Goal: Task Accomplishment & Management: Use online tool/utility

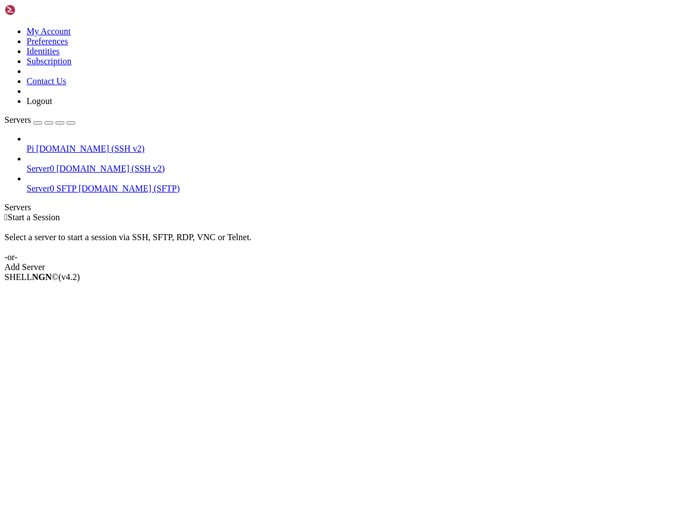
click at [57, 164] on span "[DOMAIN_NAME] (SSH v2)" at bounding box center [110, 168] width 109 height 9
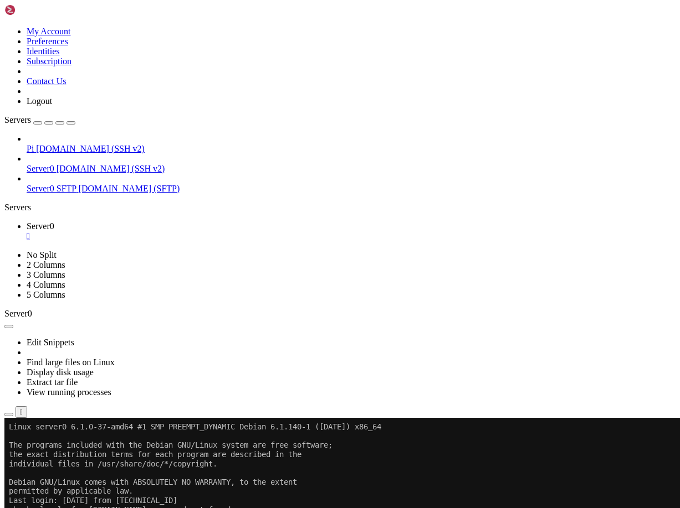
click at [71, 123] on icon "button" at bounding box center [71, 123] width 0 height 0
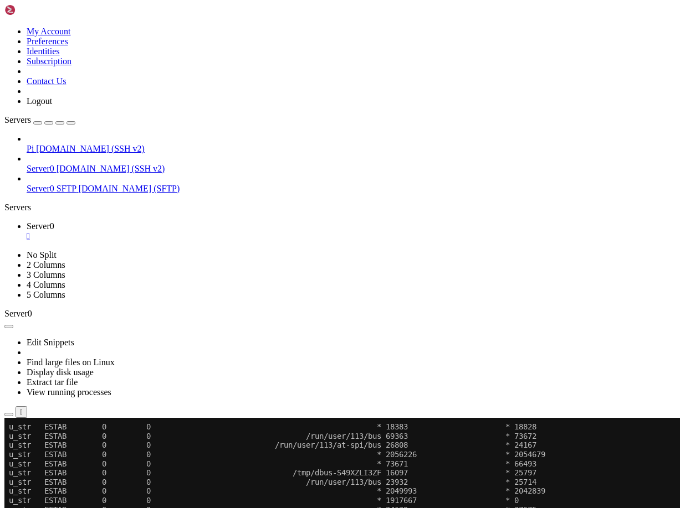
scroll to position [5020, 0]
drag, startPoint x: 40, startPoint y: 851, endPoint x: 200, endPoint y: 850, distance: 160.1
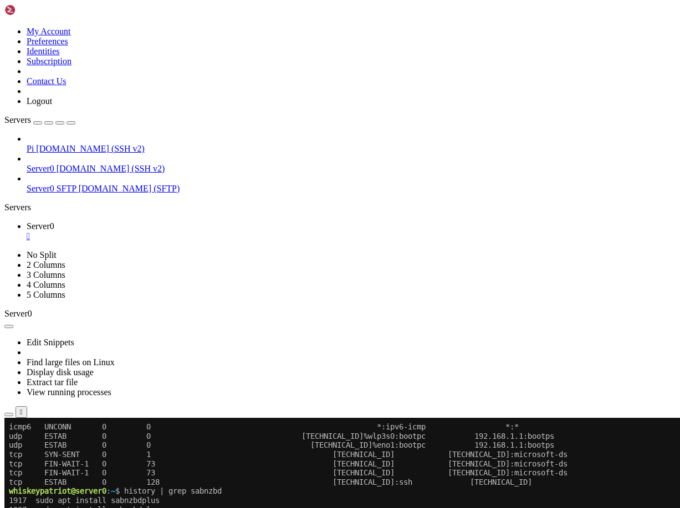
scroll to position [5407, 0]
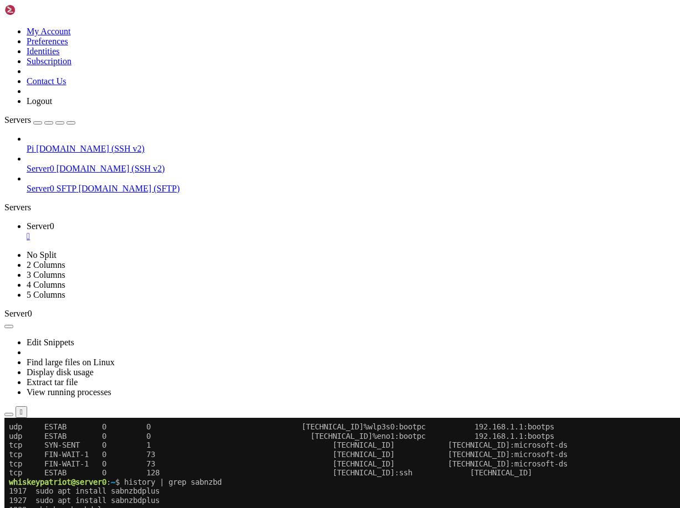
drag, startPoint x: 338, startPoint y: 832, endPoint x: 373, endPoint y: 832, distance: 34.3
drag, startPoint x: 131, startPoint y: 695, endPoint x: 30, endPoint y: 808, distance: 151.8
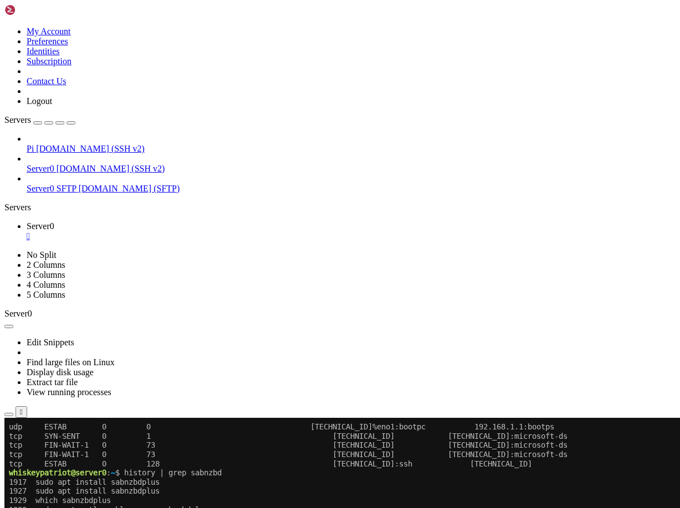
scroll to position [5417, 0]
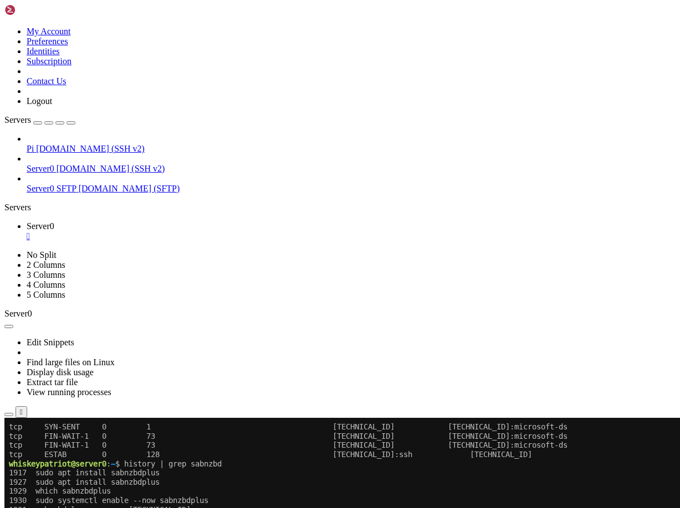
scroll to position [5435, 0]
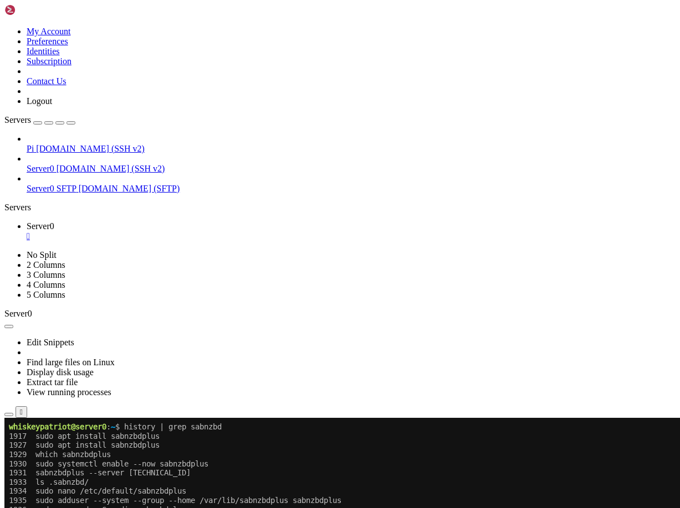
scroll to position [5462, 0]
drag, startPoint x: 366, startPoint y: 861, endPoint x: 138, endPoint y: 842, distance: 229.0
drag, startPoint x: 131, startPoint y: 841, endPoint x: 375, endPoint y: 859, distance: 244.3
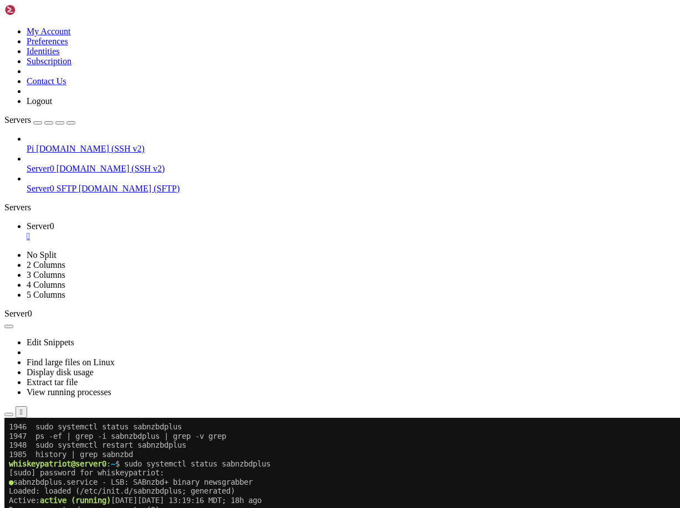
scroll to position [5637, 0]
drag, startPoint x: 131, startPoint y: 759, endPoint x: 471, endPoint y: 859, distance: 354.5
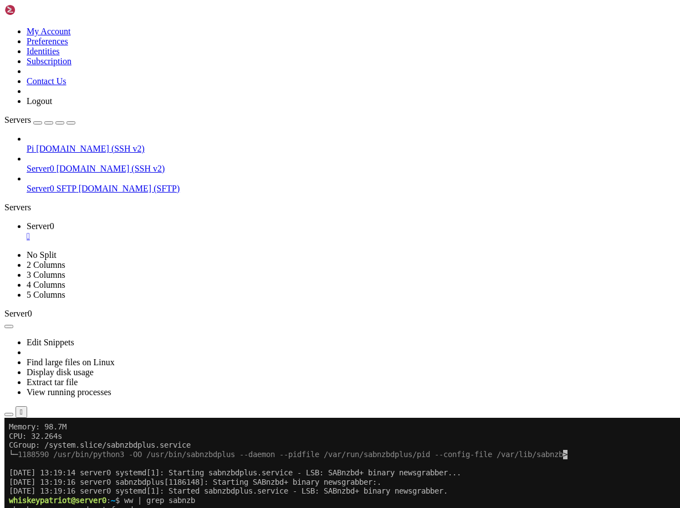
drag, startPoint x: 132, startPoint y: 760, endPoint x: 465, endPoint y: 862, distance: 347.4
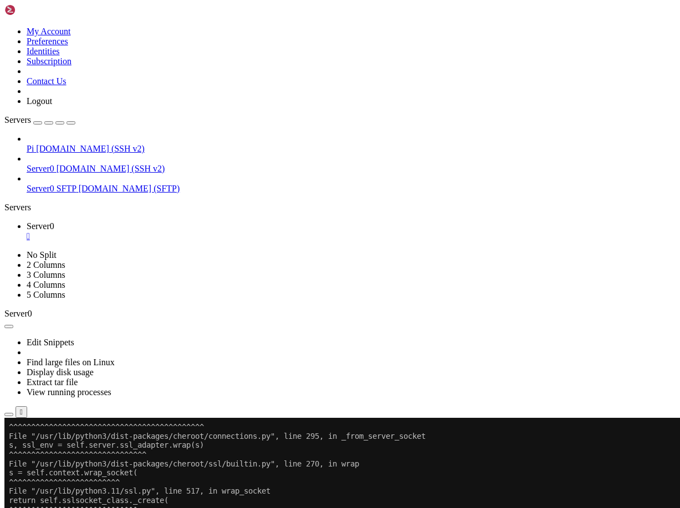
scroll to position [368995, 0]
drag, startPoint x: 8, startPoint y: 666, endPoint x: 362, endPoint y: 791, distance: 375.0
drag, startPoint x: 376, startPoint y: 853, endPoint x: 9, endPoint y: 666, distance: 411.9
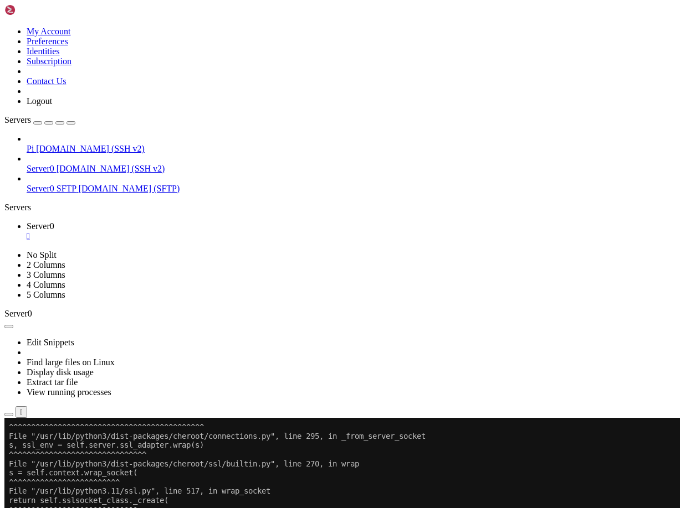
drag, startPoint x: 376, startPoint y: 851, endPoint x: 9, endPoint y: 667, distance: 410.4
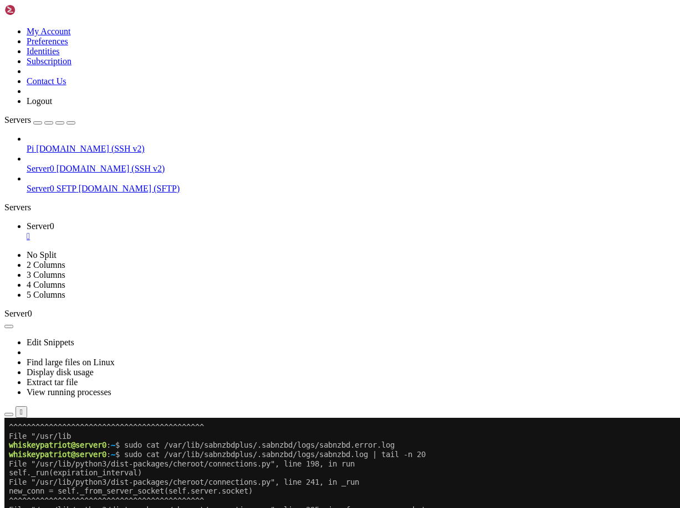
scroll to position [369216, 0]
drag, startPoint x: 475, startPoint y: 859, endPoint x: 302, endPoint y: 383, distance: 506.5
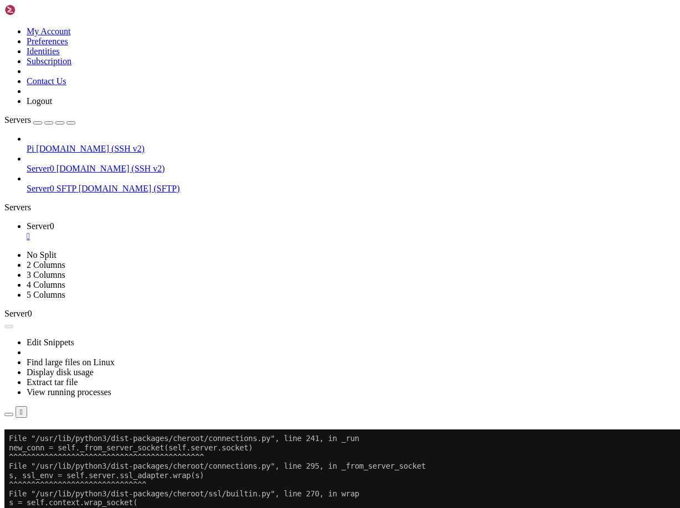
scroll to position [369272, 0]
